Goal: Task Accomplishment & Management: Use online tool/utility

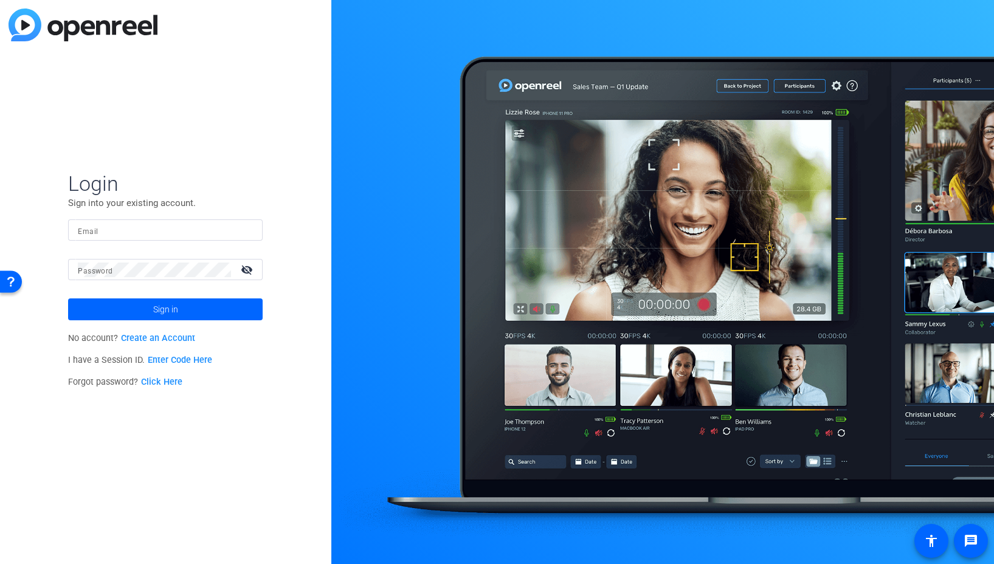
click at [226, 230] on input "Email" at bounding box center [165, 230] width 175 height 15
click at [245, 230] on img at bounding box center [242, 230] width 9 height 15
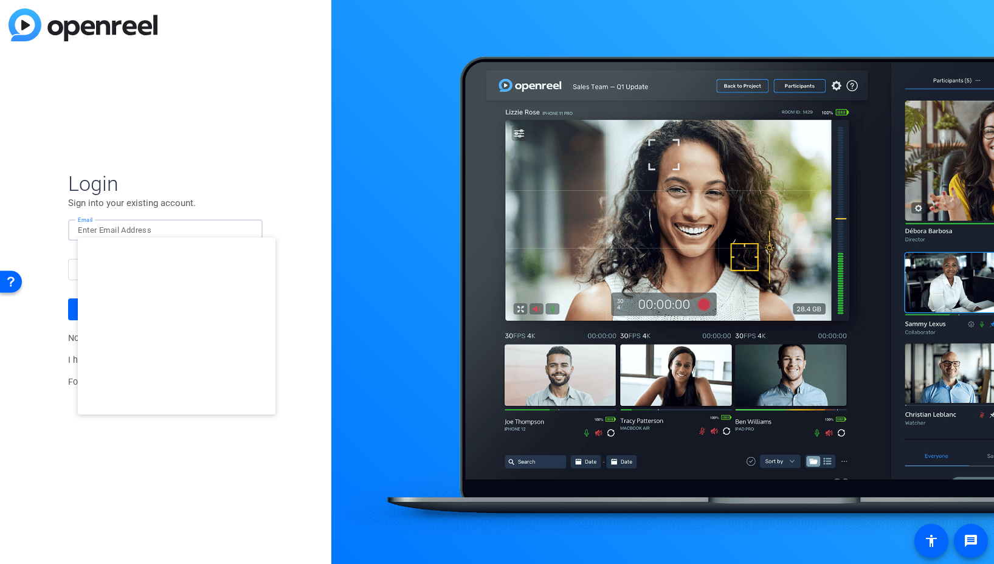
type input "dliptsen@openreel.com"
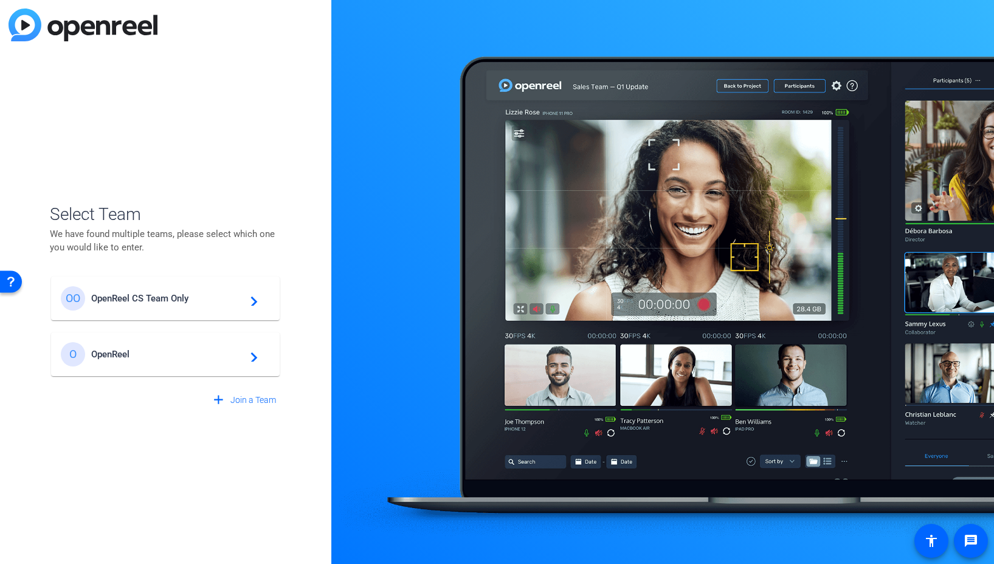
click at [168, 313] on mat-card-content "OO OpenReel CS Team Only navigate_next" at bounding box center [165, 299] width 229 height 44
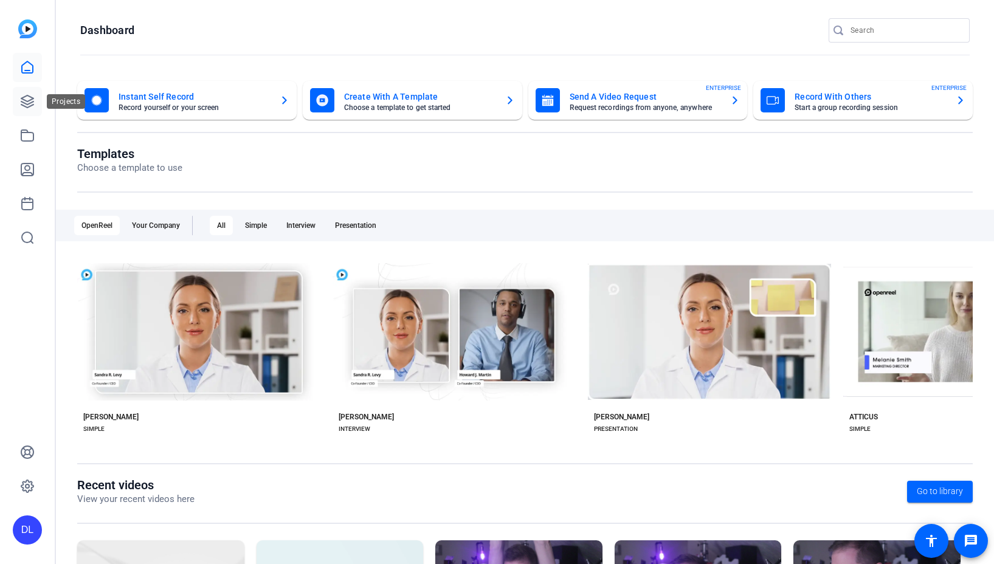
click at [35, 102] on link at bounding box center [27, 101] width 29 height 29
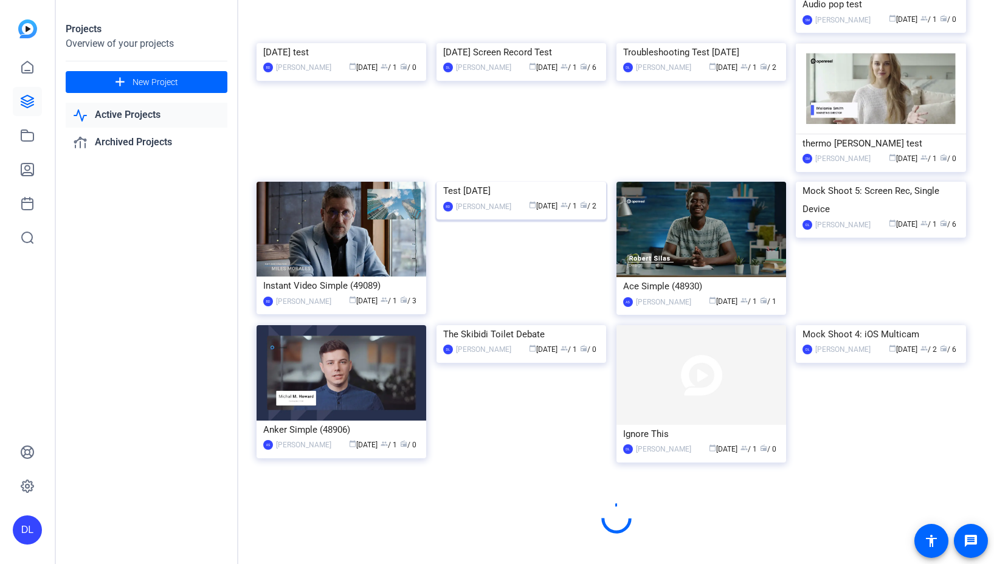
scroll to position [542, 0]
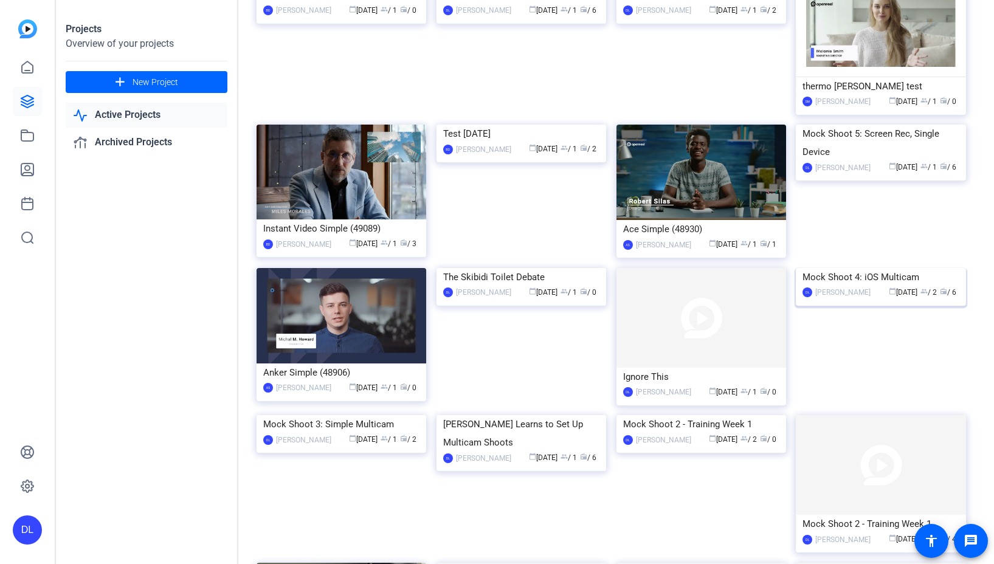
click at [882, 268] on img at bounding box center [881, 268] width 170 height 0
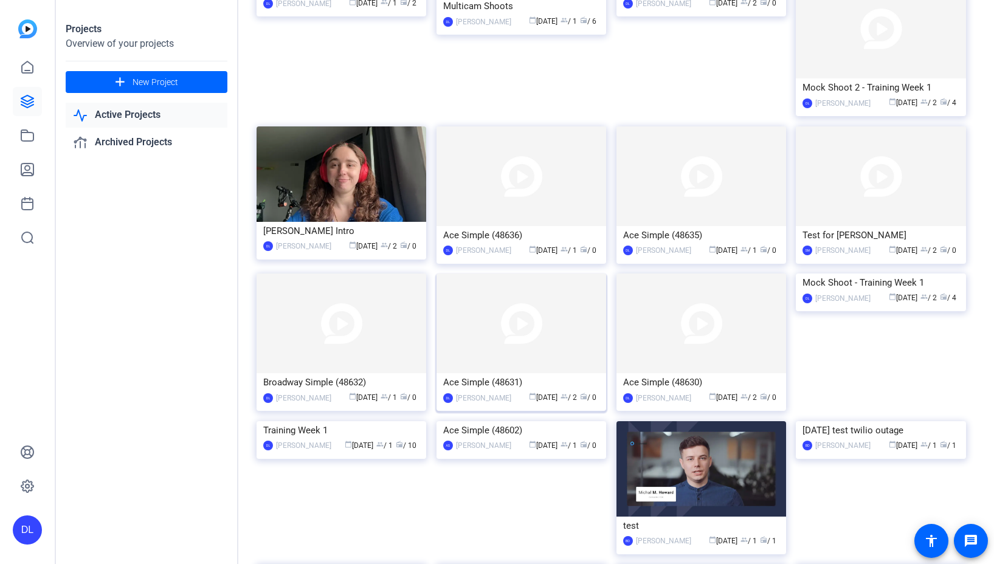
scroll to position [902, 0]
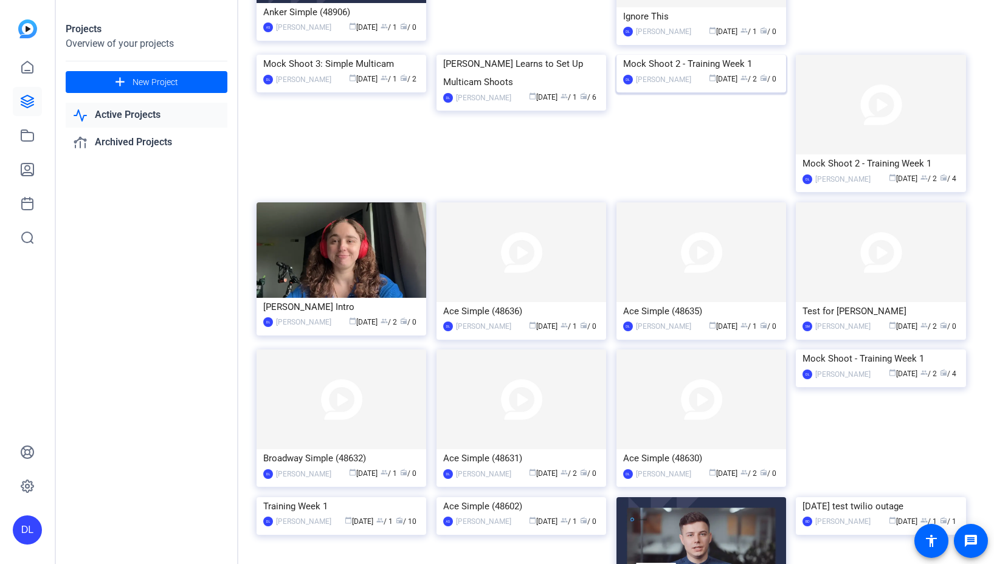
click at [760, 55] on img at bounding box center [701, 55] width 170 height 0
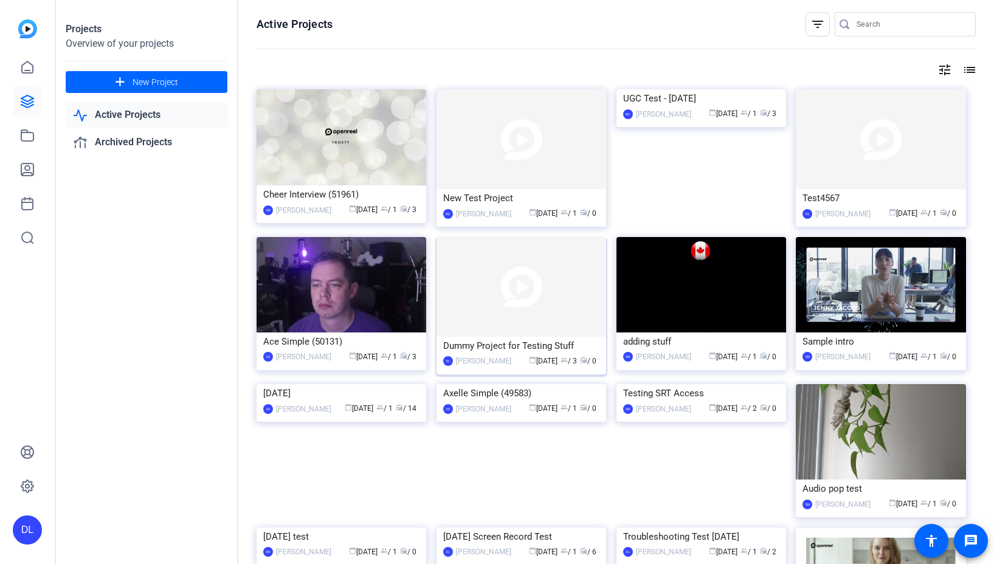
click at [561, 305] on img at bounding box center [522, 287] width 170 height 100
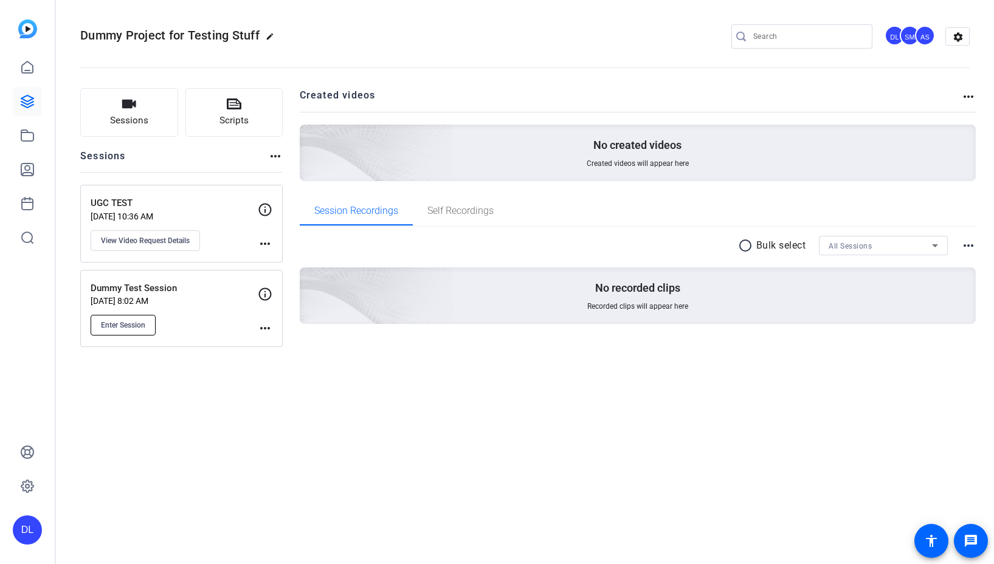
click at [138, 325] on span "Enter Session" at bounding box center [123, 325] width 44 height 10
click at [136, 324] on span "Enter Session" at bounding box center [123, 325] width 44 height 10
click at [33, 527] on div "DL" at bounding box center [27, 530] width 29 height 29
click at [171, 512] on span at bounding box center [161, 512] width 29 height 29
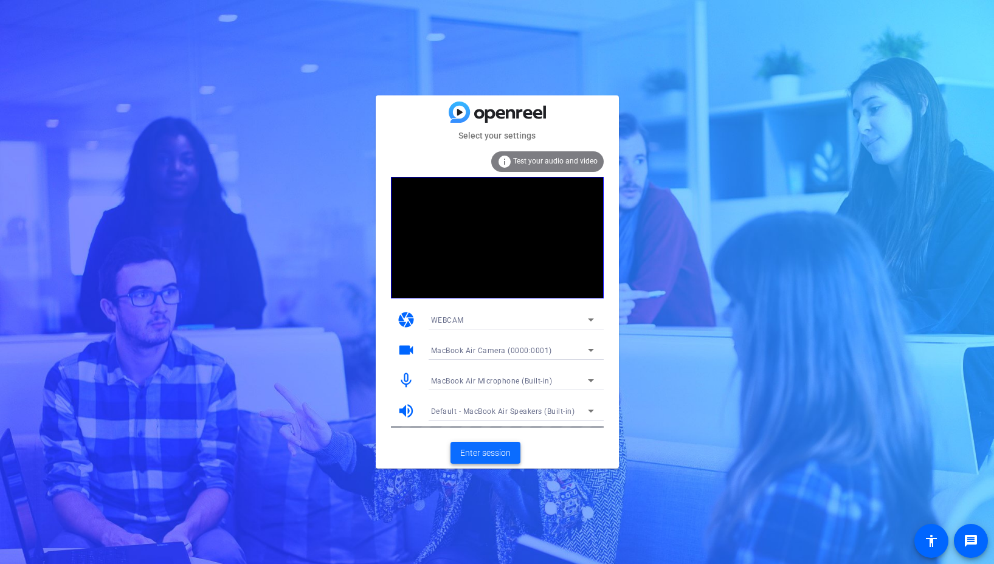
click at [487, 454] on span "Enter session" at bounding box center [485, 453] width 50 height 13
click at [494, 452] on span "Enter session" at bounding box center [485, 453] width 50 height 13
